Goal: Manage account settings

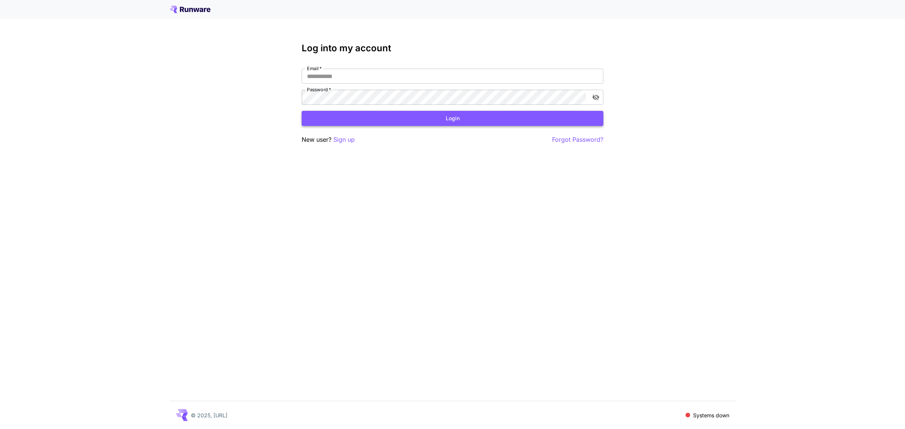
type input "**********"
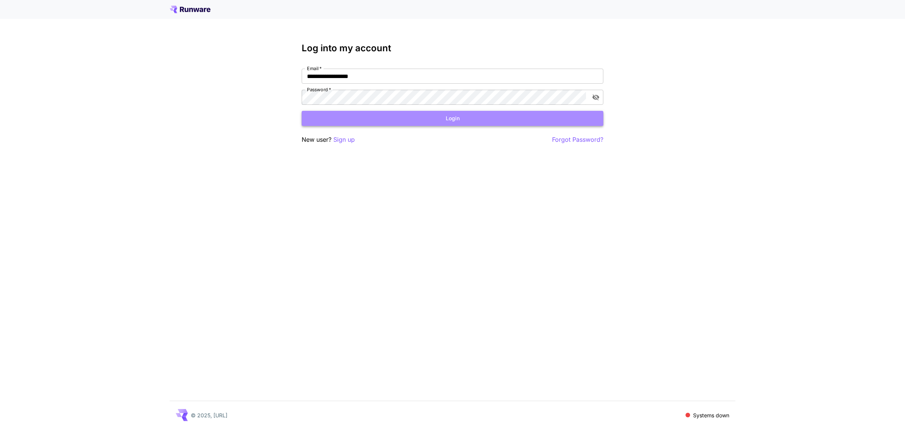
click at [450, 114] on button "Login" at bounding box center [453, 118] width 302 height 15
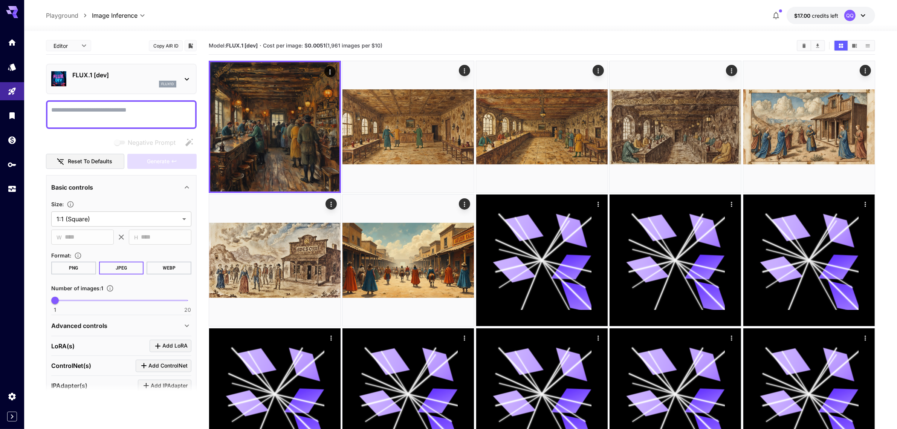
click at [816, 14] on span "credits left" at bounding box center [825, 15] width 26 height 6
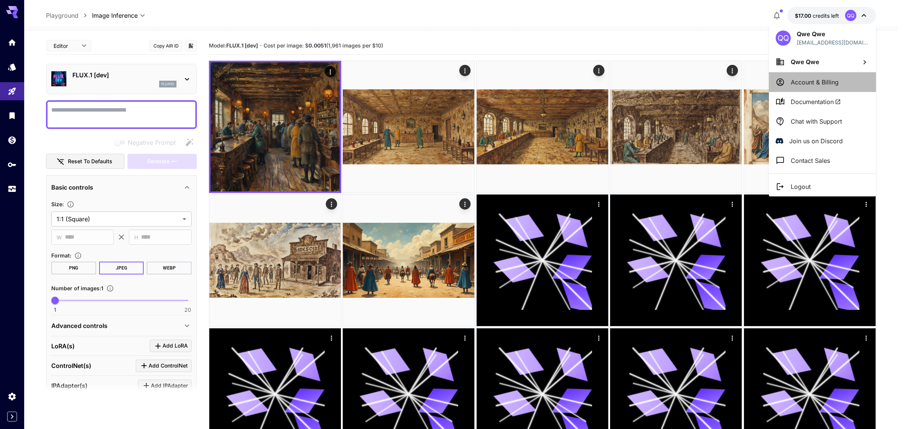
click at [803, 83] on p "Account & Billing" at bounding box center [814, 82] width 48 height 9
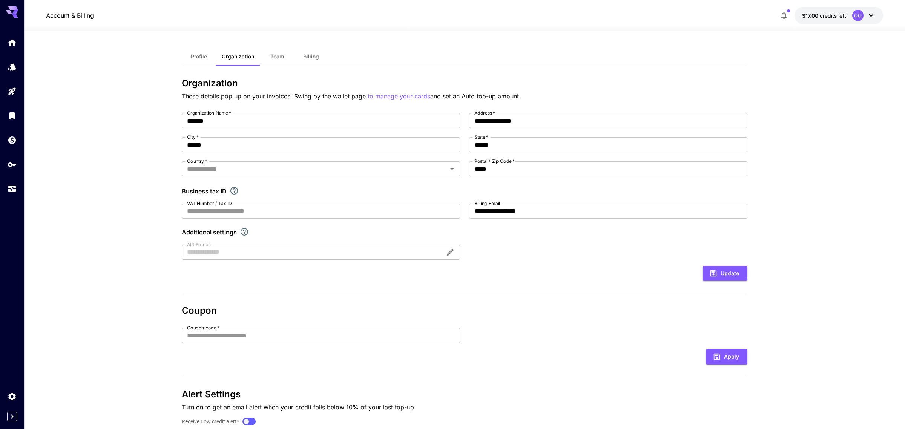
type input "*******"
click at [271, 58] on span "Team" at bounding box center [274, 56] width 14 height 7
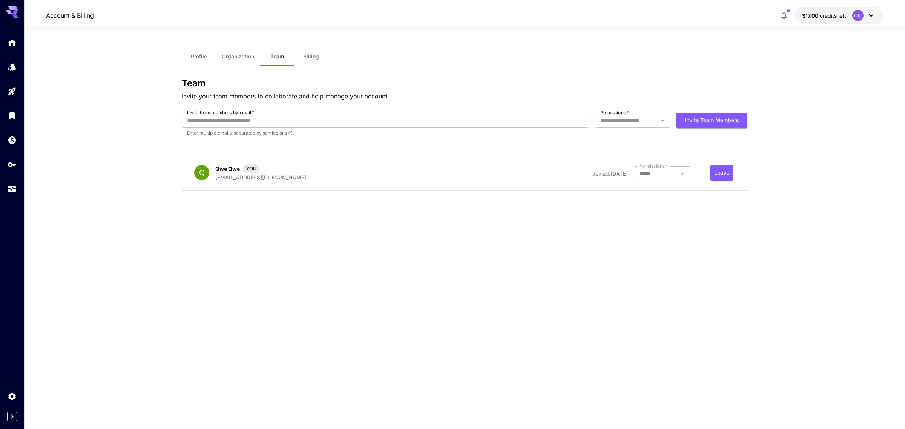
click at [315, 57] on span "Billing" at bounding box center [311, 56] width 16 height 7
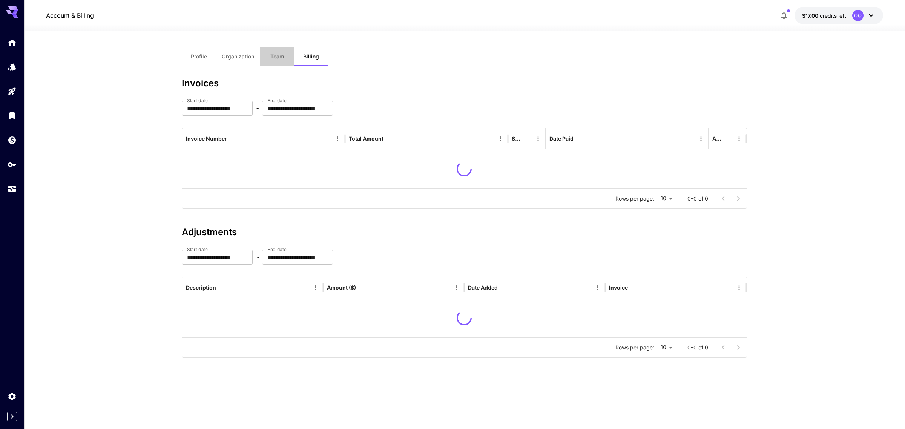
click at [268, 55] on button "Team" at bounding box center [277, 56] width 34 height 18
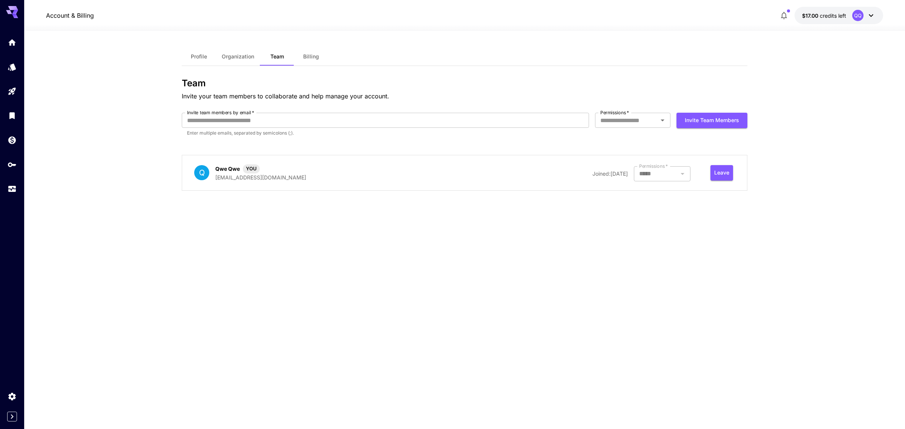
click at [303, 57] on span "Billing" at bounding box center [311, 56] width 16 height 7
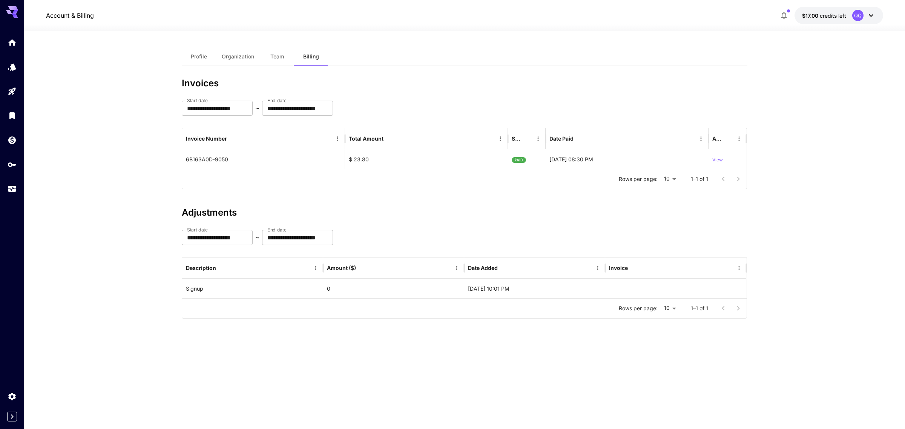
click at [202, 54] on span "Profile" at bounding box center [199, 56] width 16 height 7
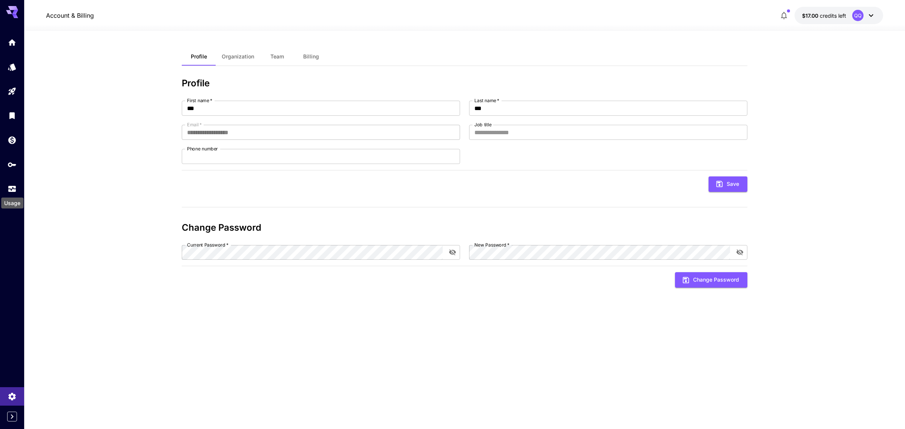
click at [12, 193] on div "Usage" at bounding box center [12, 200] width 24 height 17
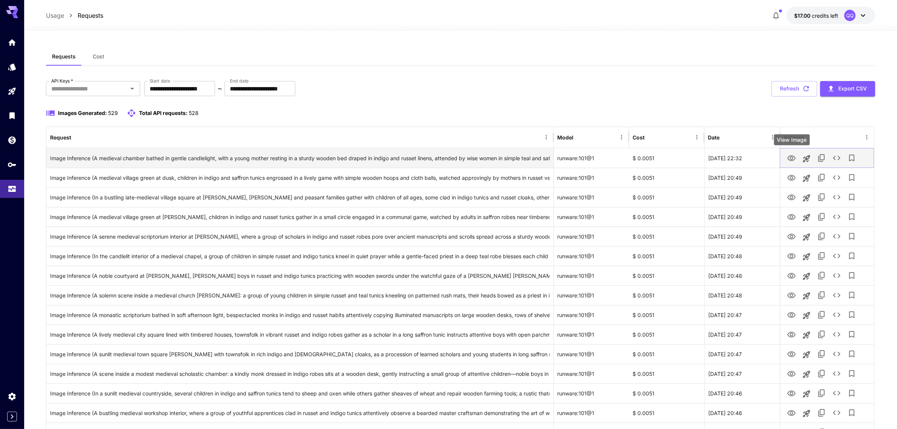
click at [792, 160] on icon "View Image" at bounding box center [791, 158] width 9 height 9
